Goal: Transaction & Acquisition: Purchase product/service

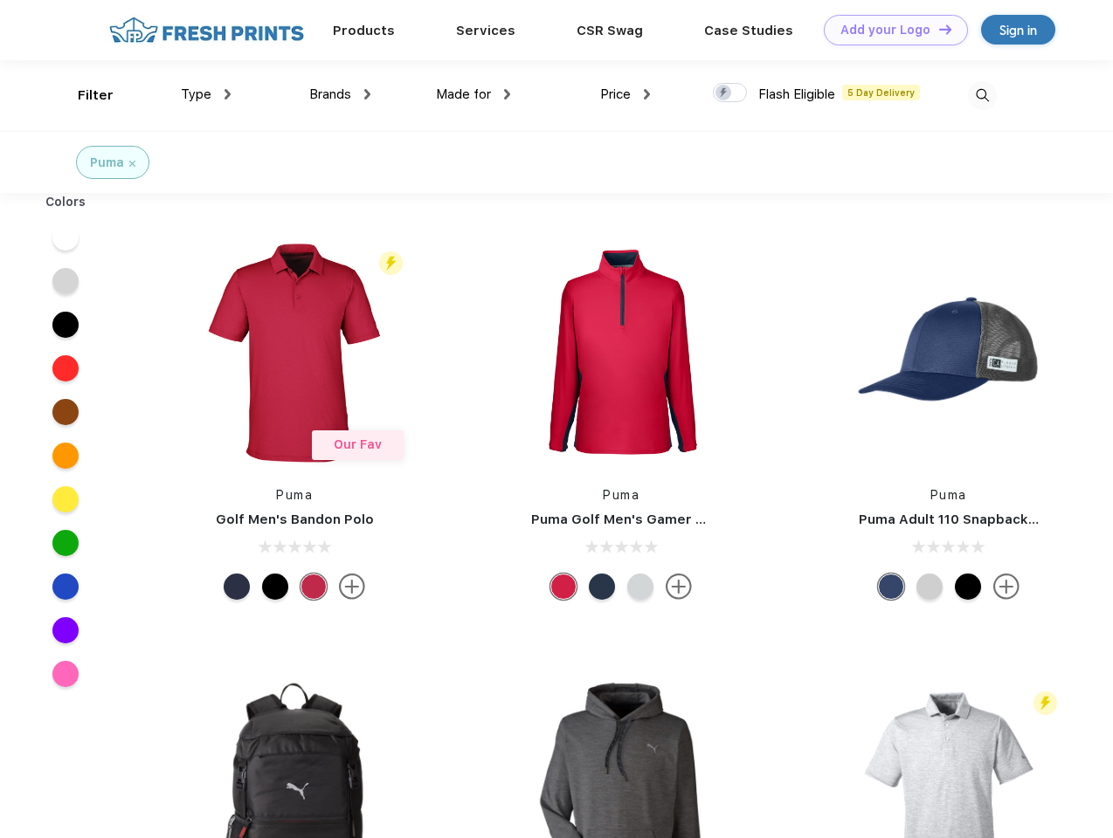
scroll to position [1, 0]
click at [889, 30] on link "Add your Logo Design Tool" at bounding box center [896, 30] width 144 height 31
click at [0, 0] on div "Design Tool" at bounding box center [0, 0] width 0 height 0
click at [937, 29] on link "Add your Logo Design Tool" at bounding box center [896, 30] width 144 height 31
click at [84, 95] on div "Filter" at bounding box center [96, 96] width 36 height 20
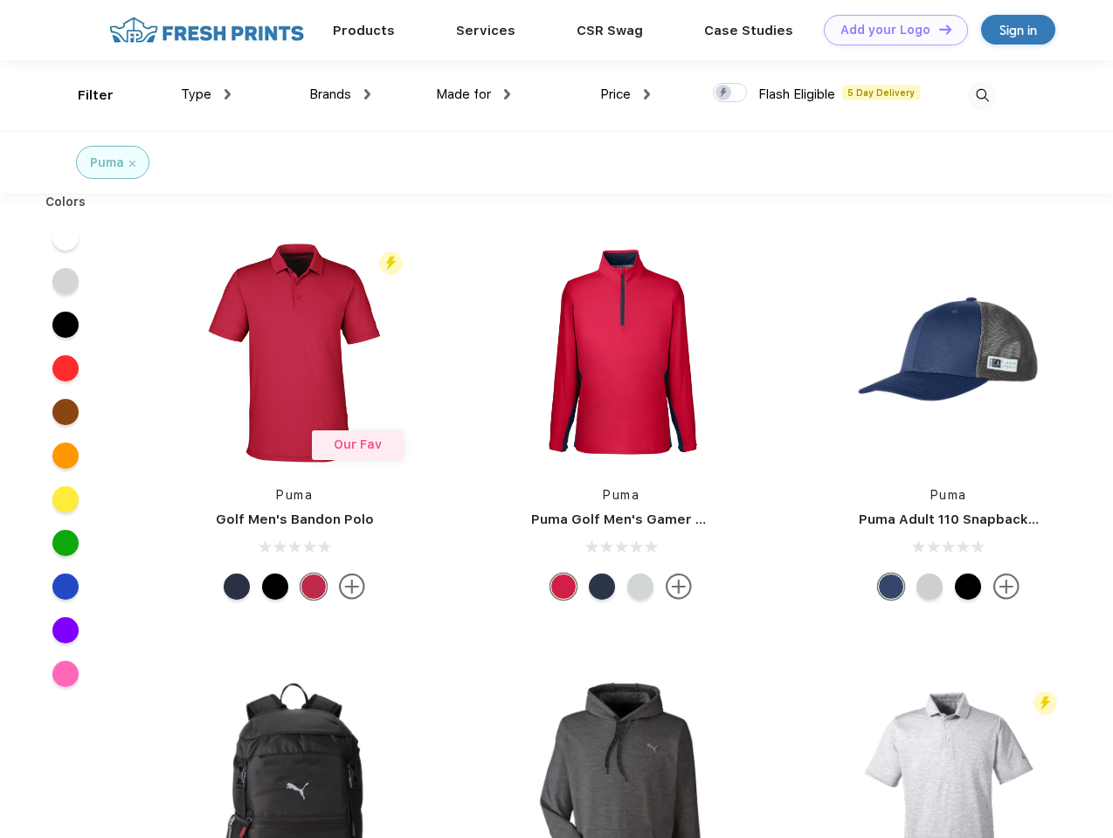
click at [206, 94] on span "Type" at bounding box center [196, 94] width 31 height 16
click at [340, 94] on span "Brands" at bounding box center [330, 94] width 42 height 16
click at [473, 94] on span "Made for" at bounding box center [463, 94] width 55 height 16
click at [625, 94] on span "Price" at bounding box center [615, 94] width 31 height 16
click at [730, 93] on div at bounding box center [730, 92] width 34 height 19
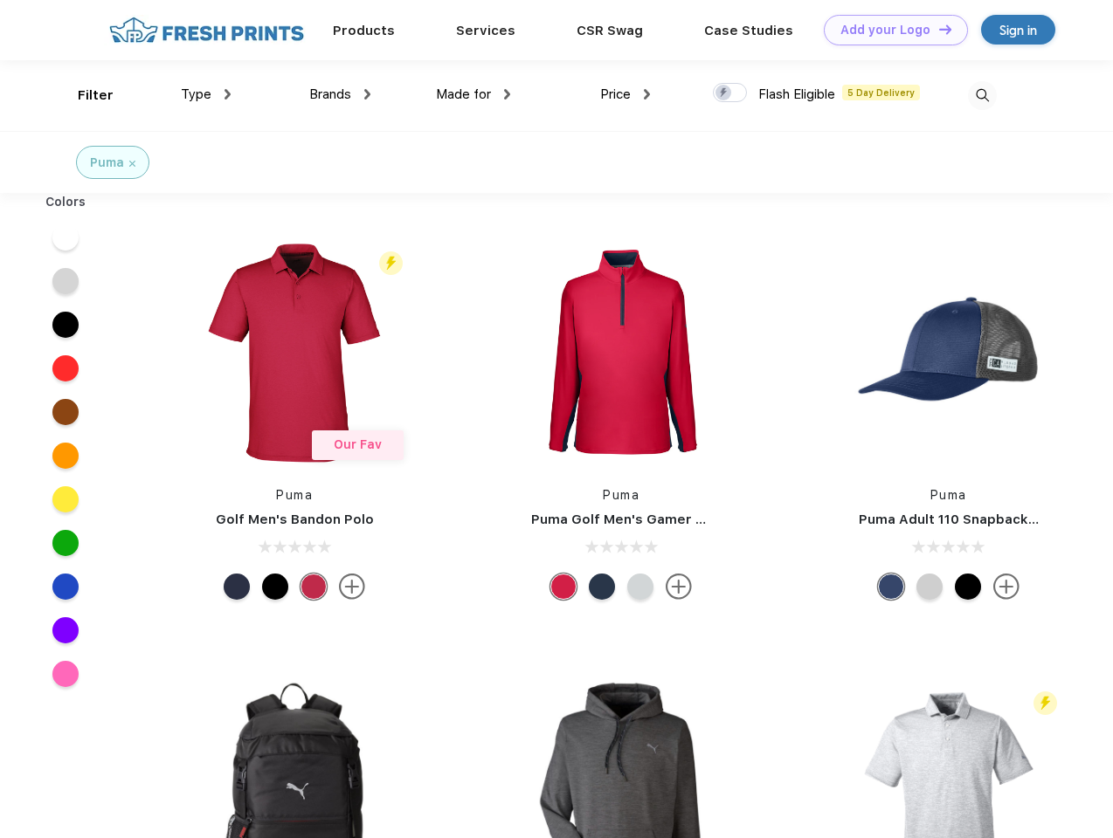
click at [724, 93] on input "checkbox" at bounding box center [718, 87] width 11 height 11
click at [982, 95] on img at bounding box center [982, 95] width 29 height 29
